Goal: Information Seeking & Learning: Learn about a topic

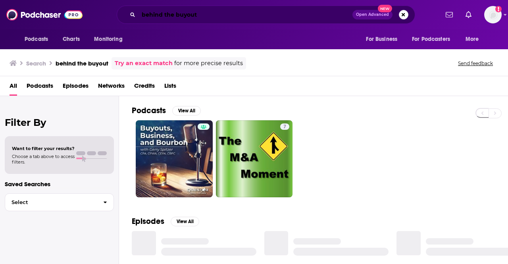
click at [230, 15] on input "behind the buyout" at bounding box center [245, 14] width 214 height 13
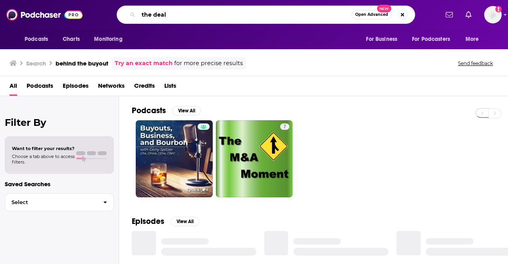
type input "the deal"
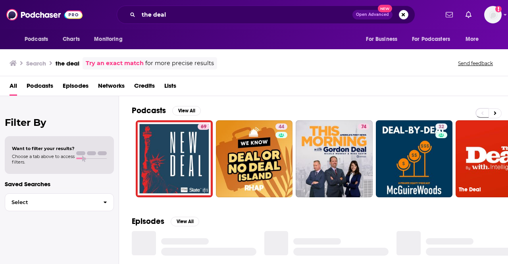
click at [489, 157] on link "45 The Deal" at bounding box center [493, 158] width 77 height 77
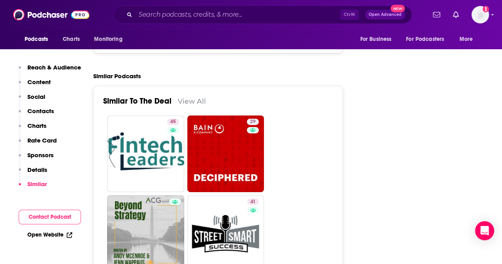
scroll to position [1344, 0]
